Goal: Find specific page/section: Find specific page/section

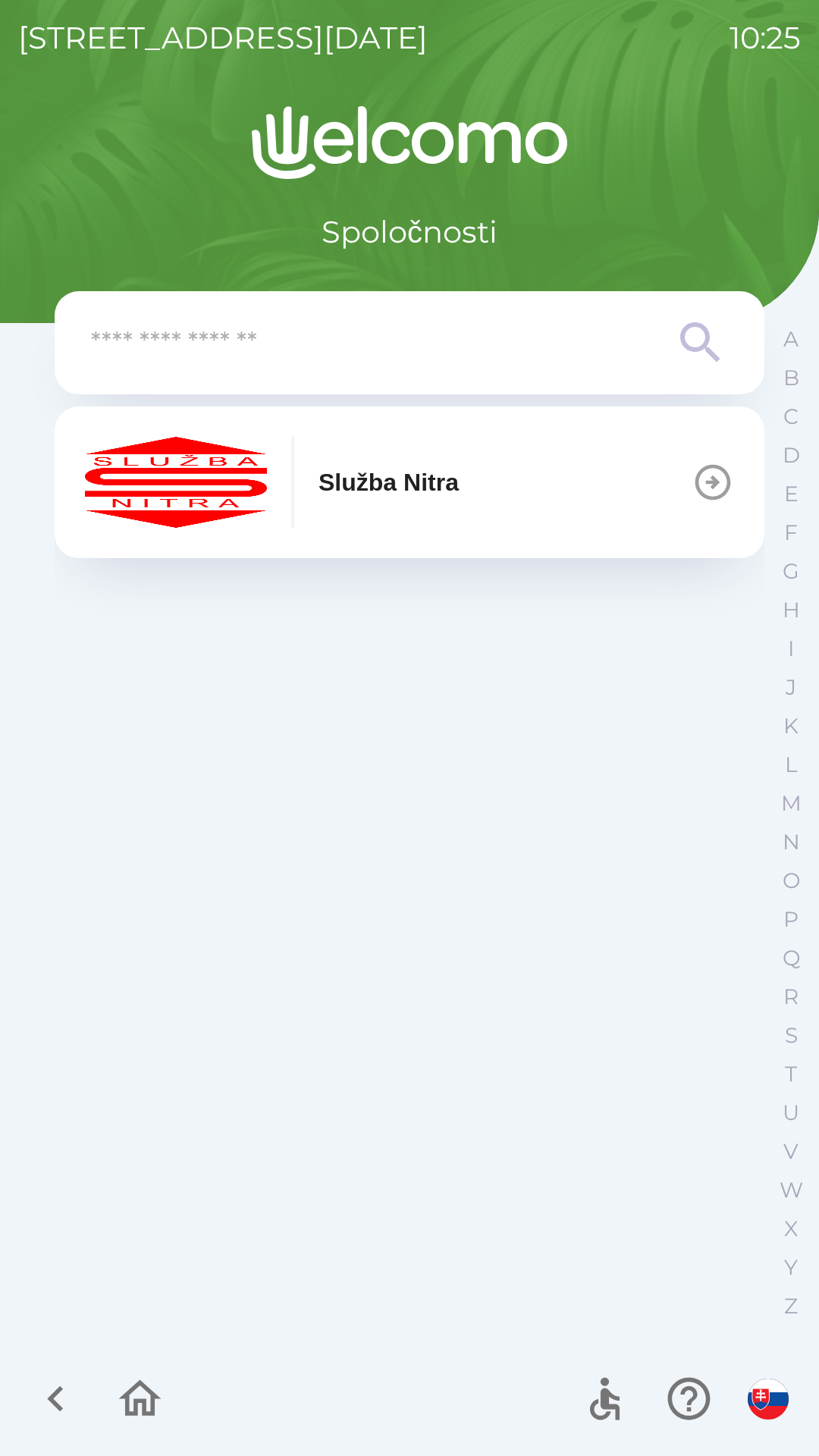
click at [476, 484] on button "Služba Nitra" at bounding box center [409, 482] width 710 height 152
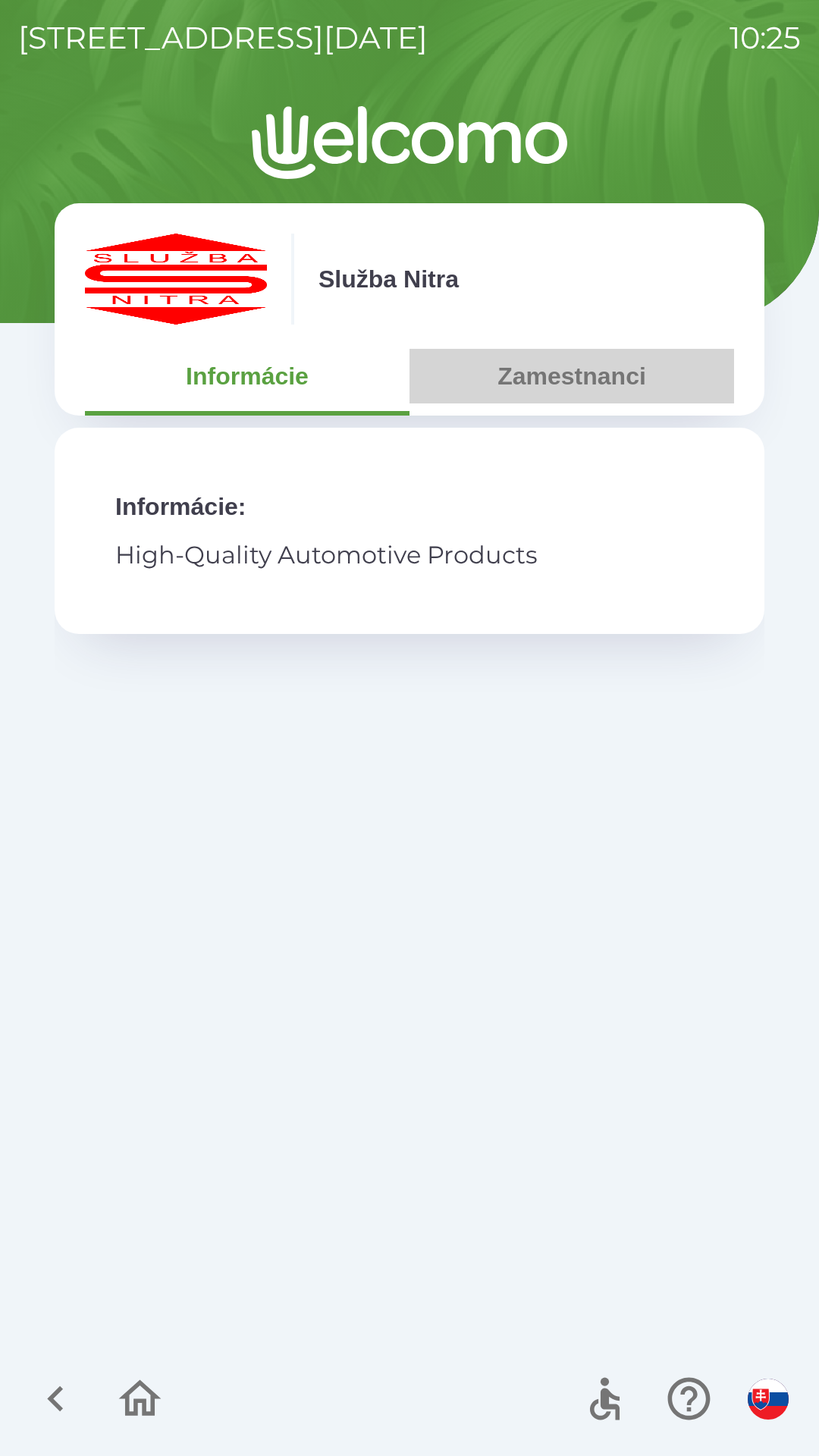
click at [568, 383] on button "Zamestnanci" at bounding box center [572, 376] width 324 height 55
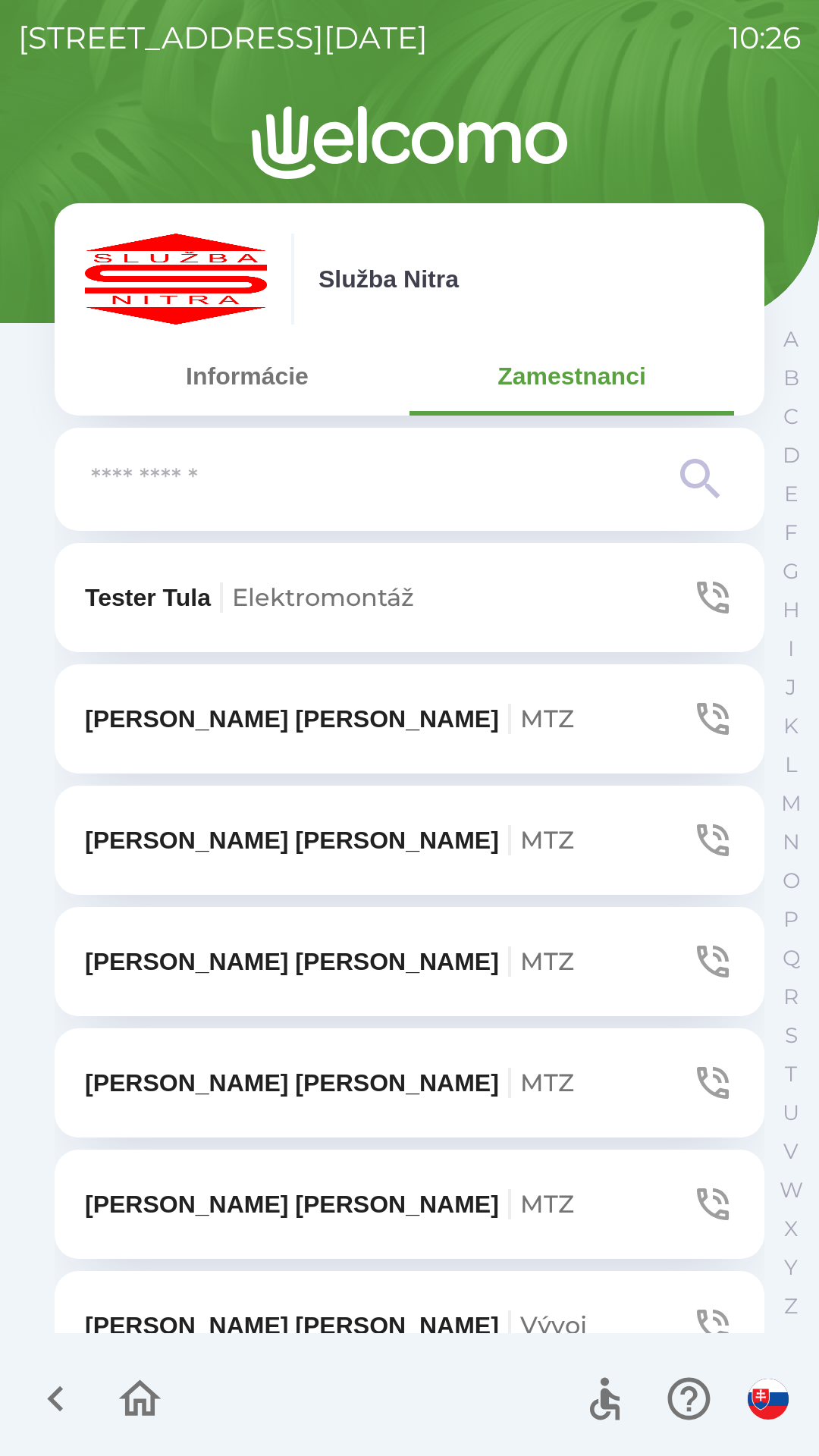
click at [604, 481] on input "text" at bounding box center [380, 480] width 577 height 41
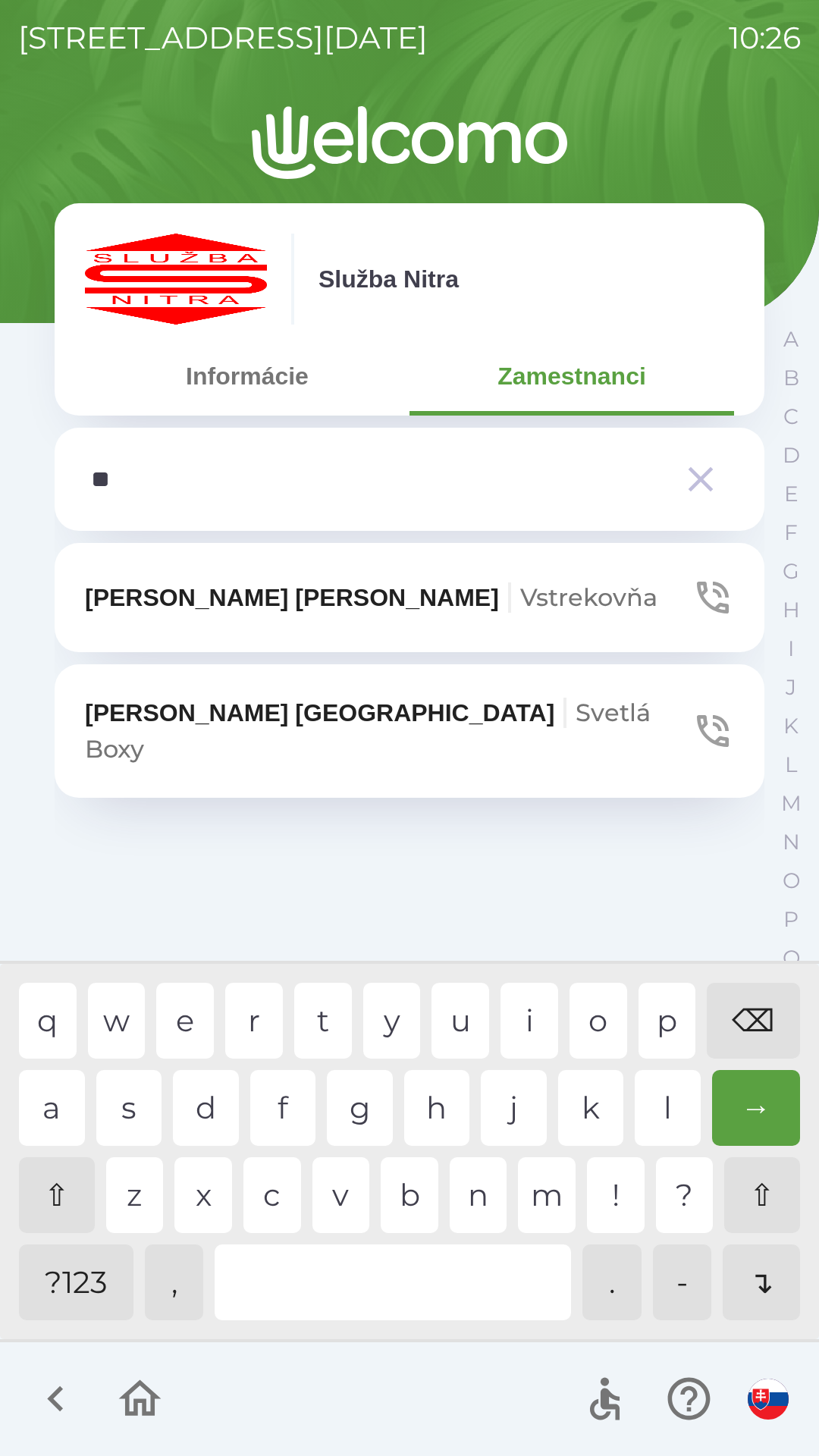
click at [181, 1023] on div "e" at bounding box center [185, 1021] width 57 height 75
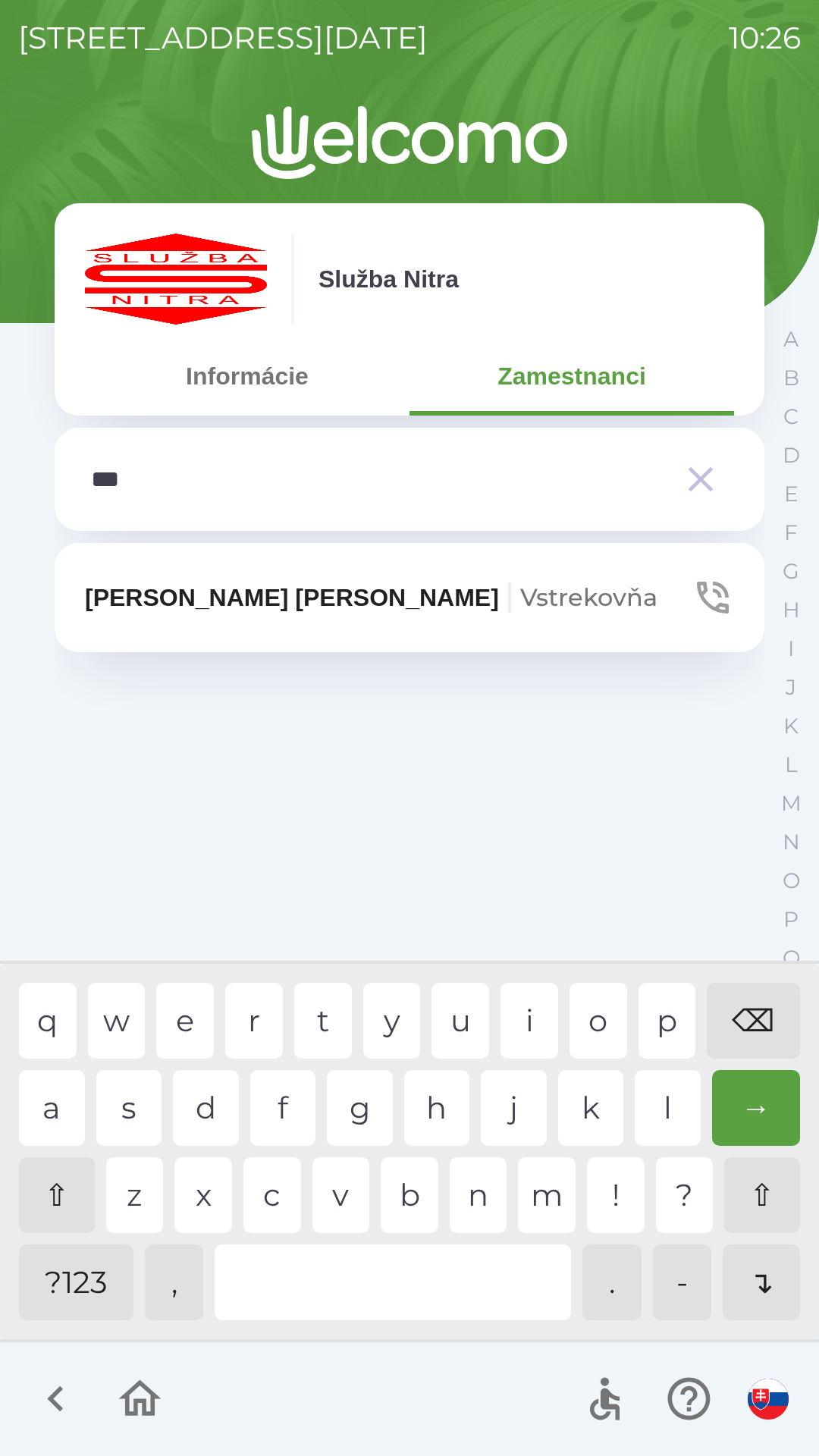
click at [397, 1194] on div "b" at bounding box center [409, 1195] width 57 height 75
type input "*****"
click at [520, 600] on span "Vstrekovňa" at bounding box center [589, 597] width 138 height 29
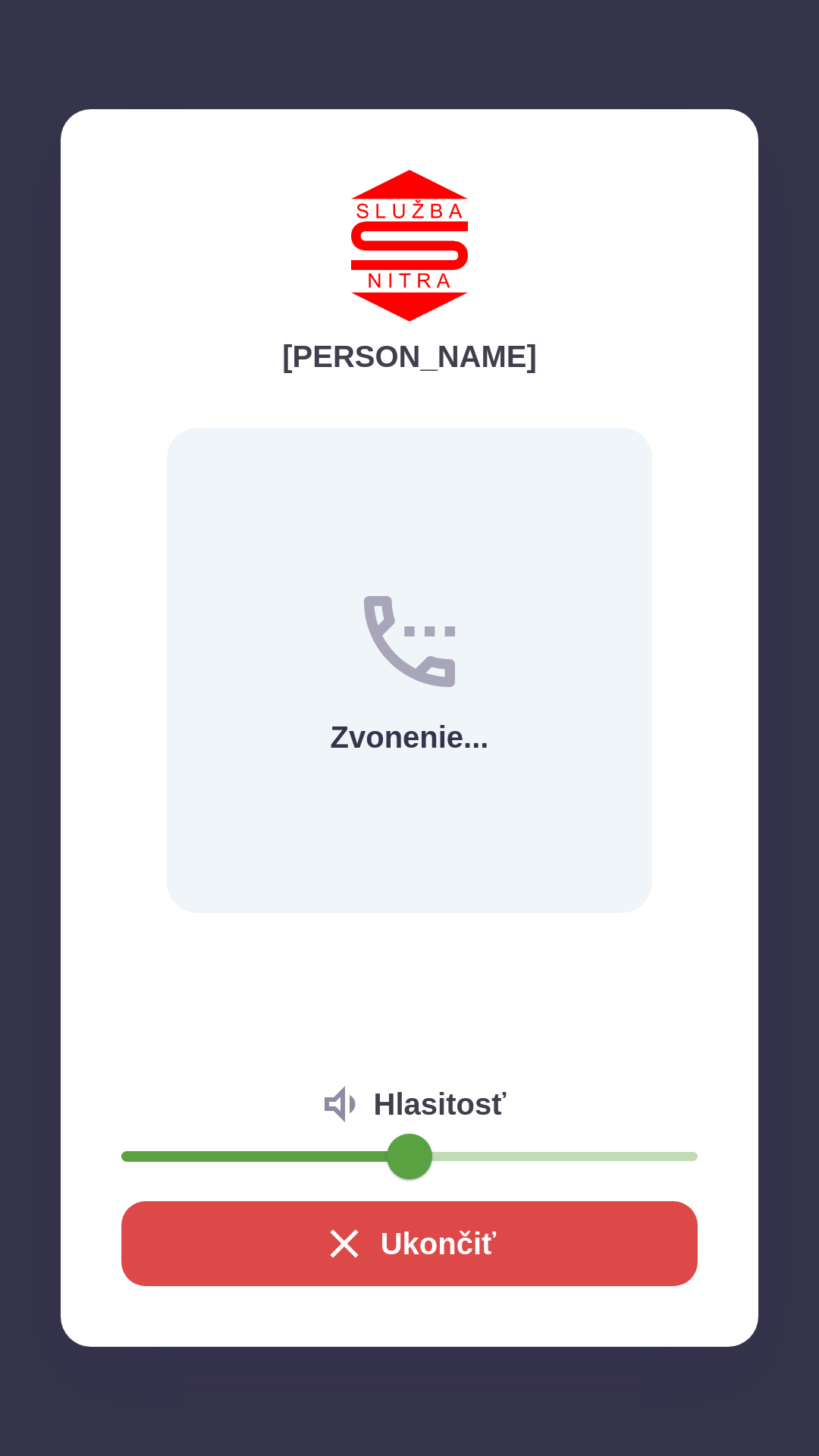
click at [429, 1236] on button "Ukončiť" at bounding box center [410, 1244] width 577 height 85
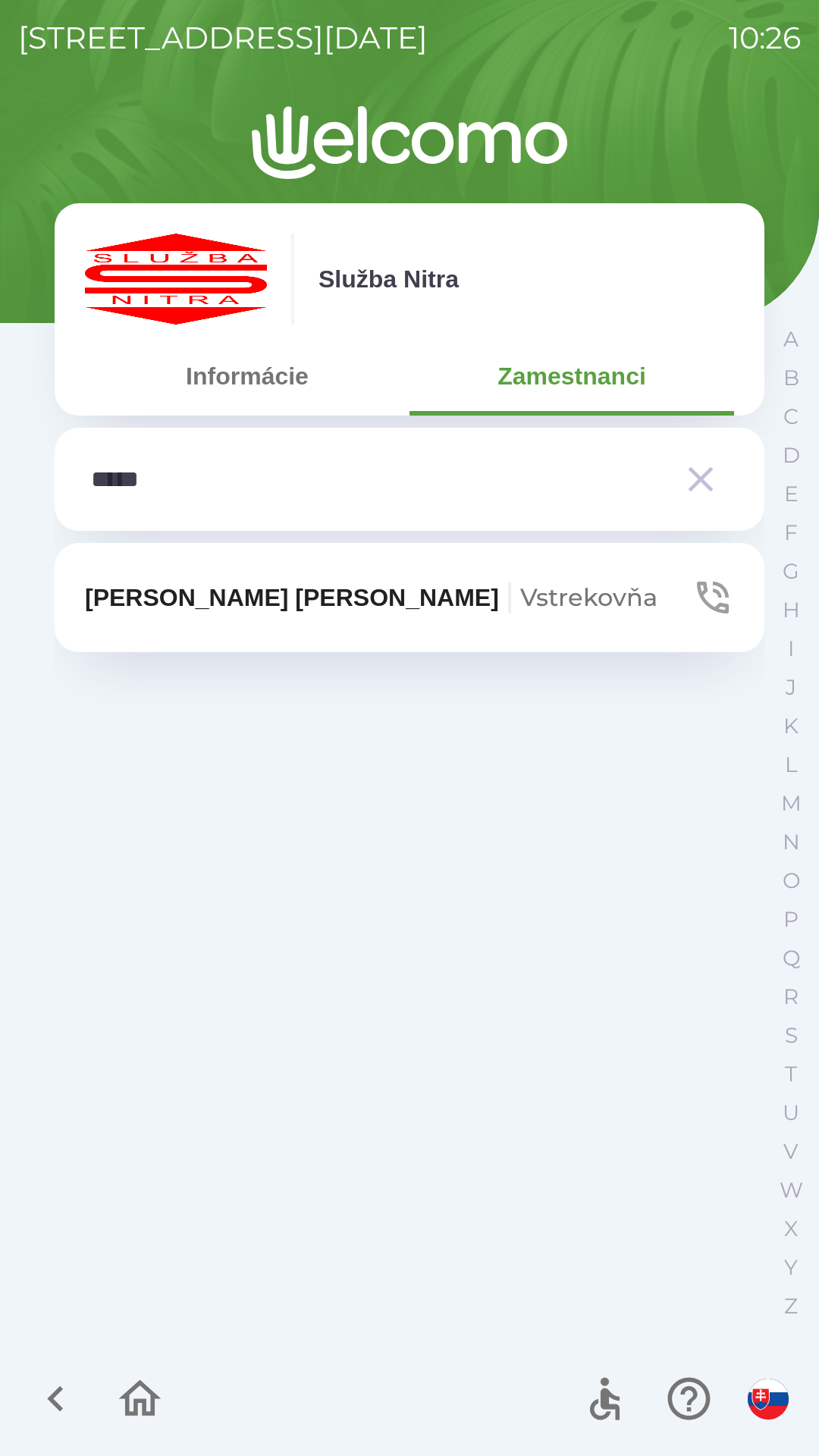
click at [520, 592] on span "Vstrekovňa" at bounding box center [589, 597] width 138 height 29
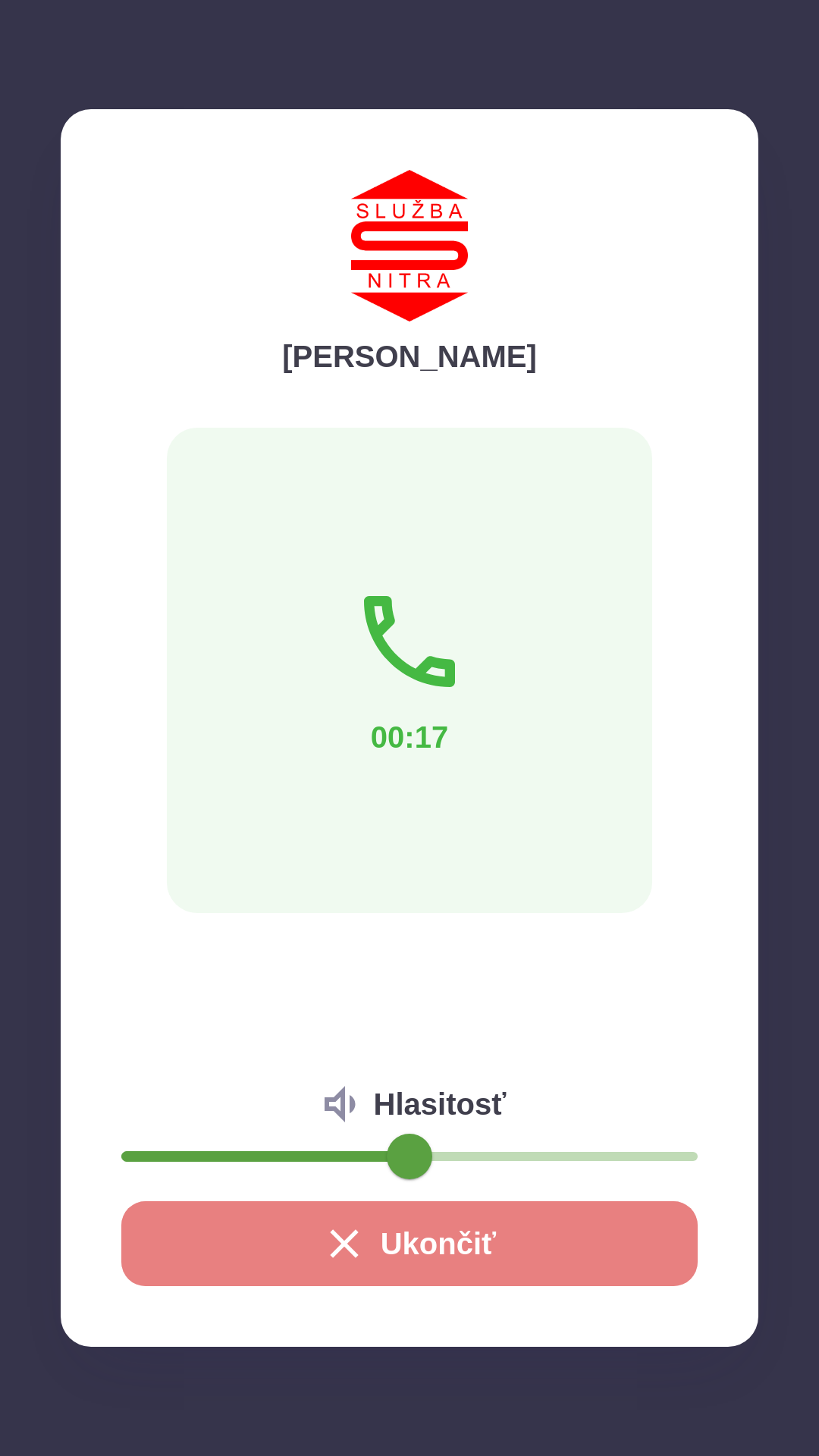
click at [402, 1252] on button "Ukončiť" at bounding box center [410, 1244] width 577 height 85
